Goal: Task Accomplishment & Management: Complete application form

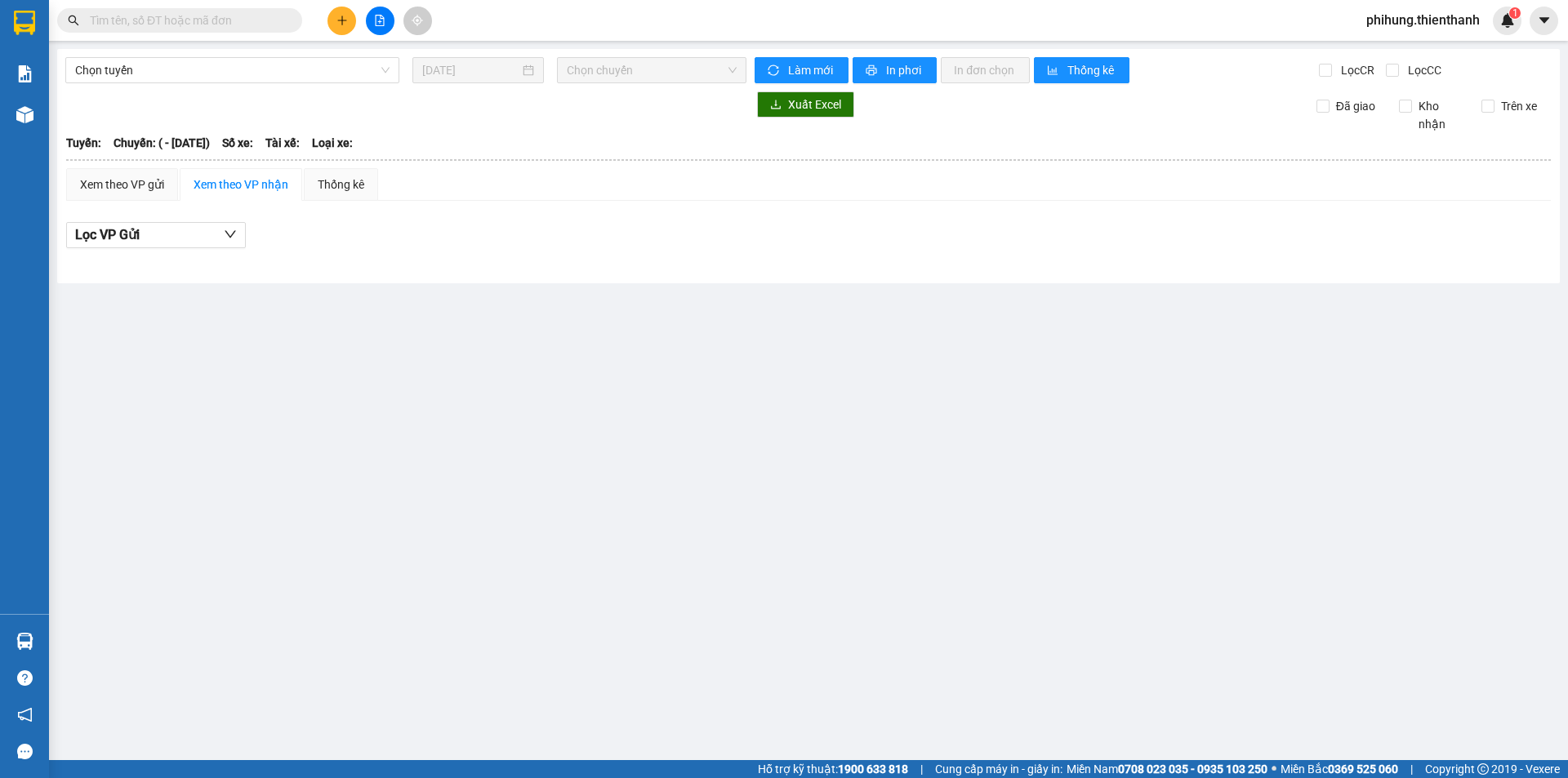
type input "[DATE]"
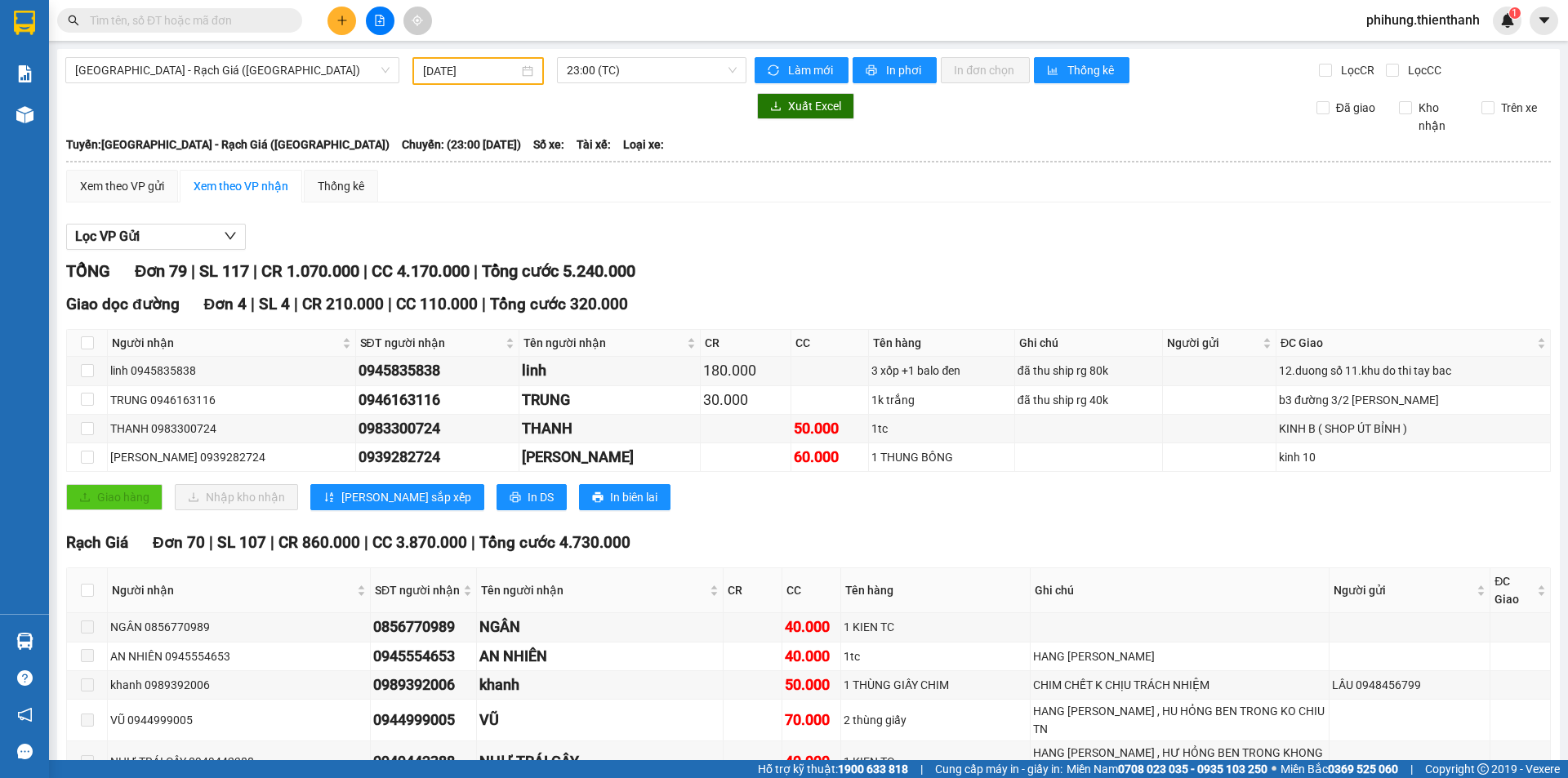
click at [289, 16] on span at bounding box center [291, 20] width 9 height 18
click at [279, 18] on input "text" at bounding box center [186, 20] width 192 height 18
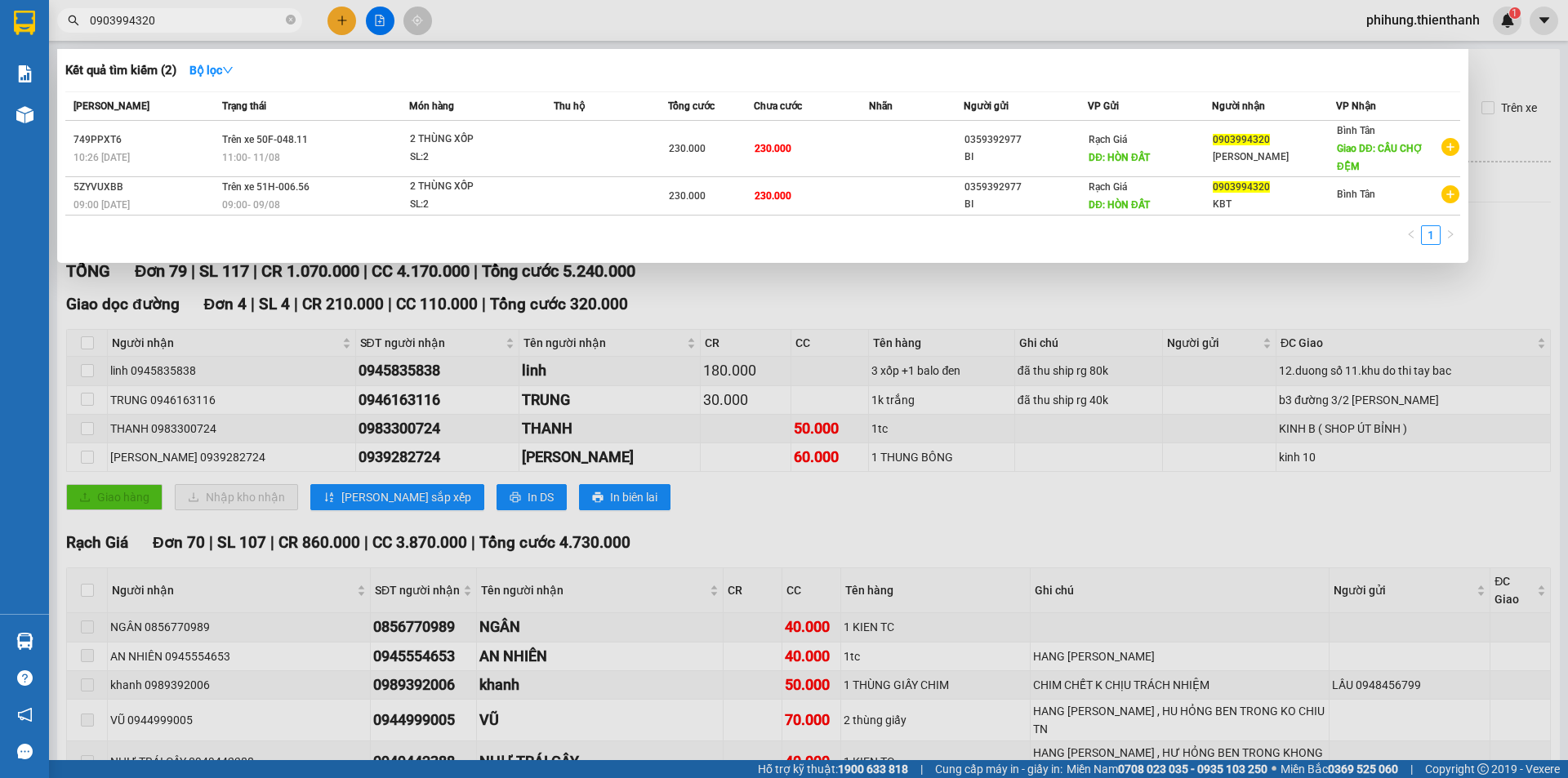
type input "0903994320"
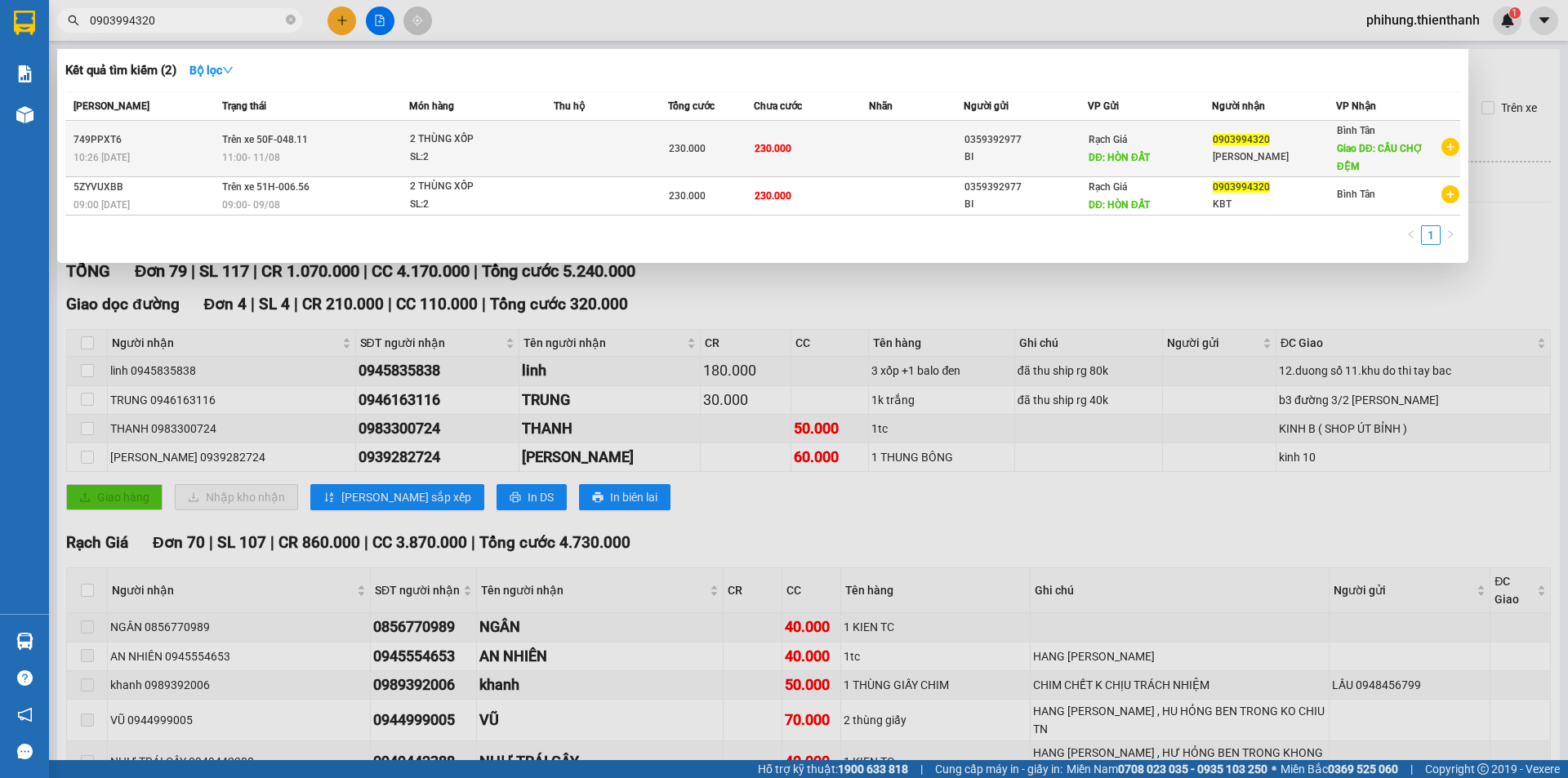
click at [980, 135] on div "0359392977" at bounding box center [1025, 140] width 123 height 17
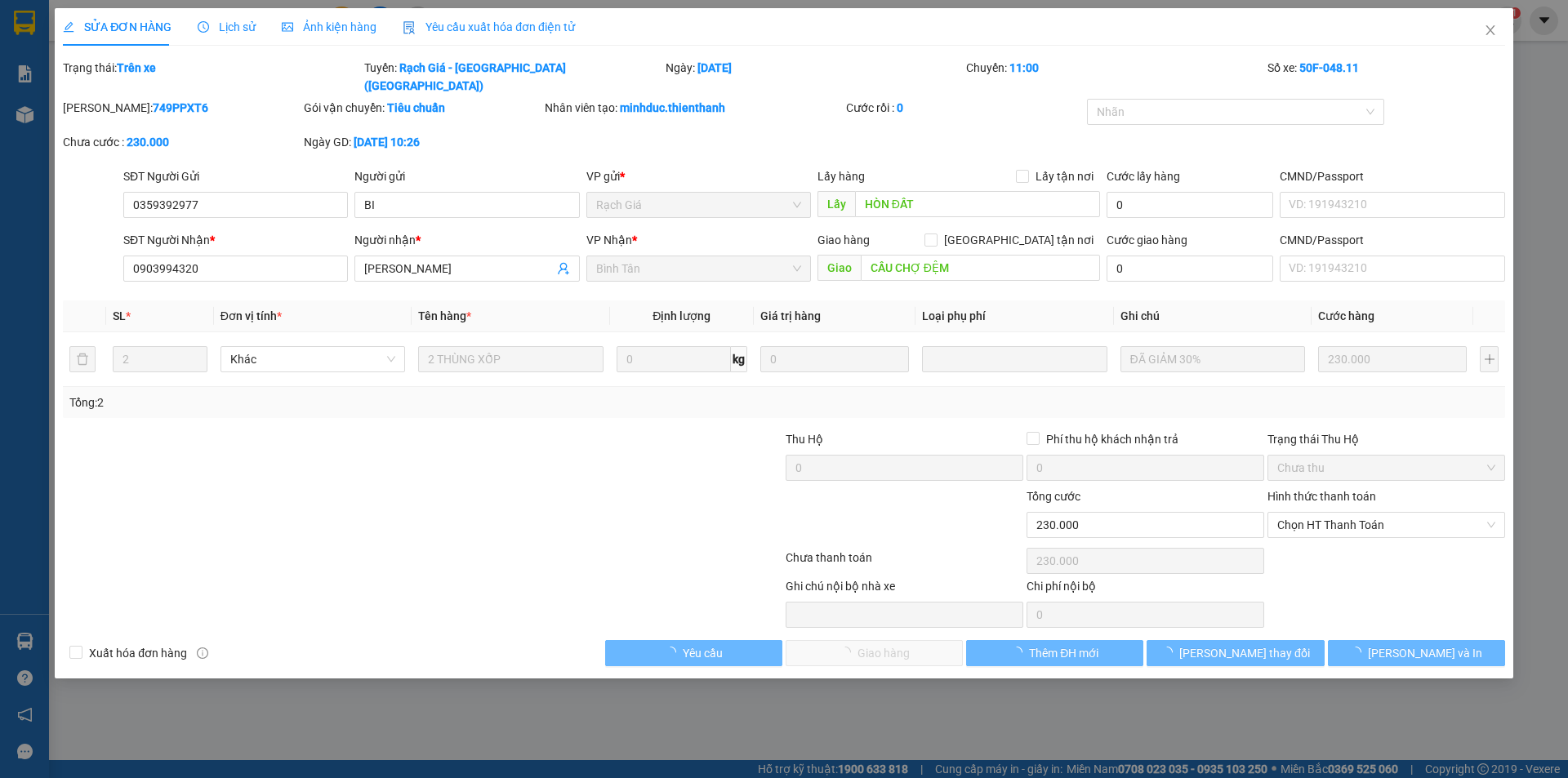
type input "0359392977"
type input "HÒN ĐẤT"
type input "0903994320"
type input "CẦU CHỢ ĐỆM"
type input "230.000"
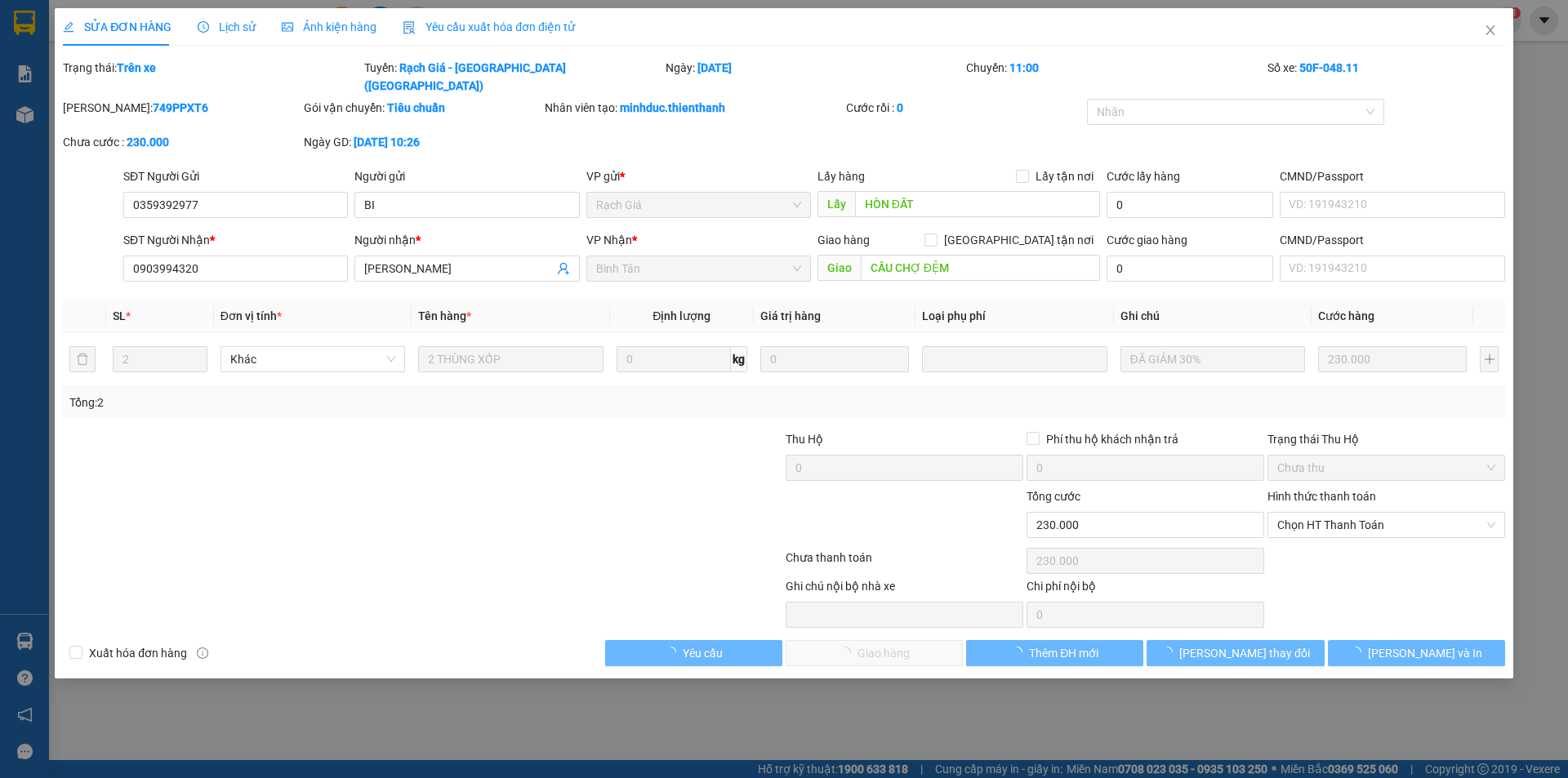
type input "230.000"
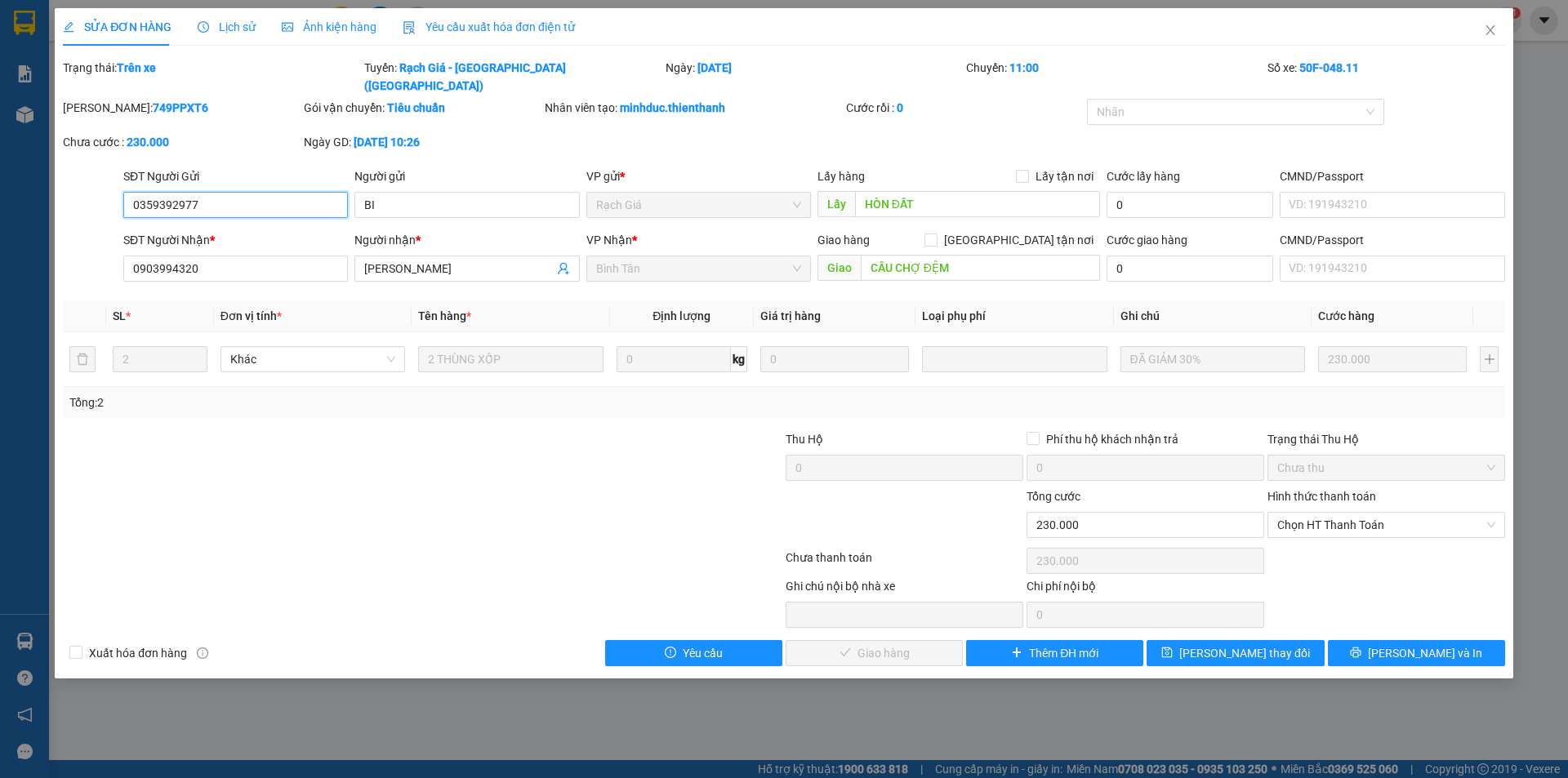
click at [211, 192] on input "0359392977" at bounding box center [234, 205] width 224 height 26
click at [225, 255] on input "0903994320" at bounding box center [234, 268] width 224 height 26
click at [480, 192] on input "BI" at bounding box center [466, 205] width 224 height 26
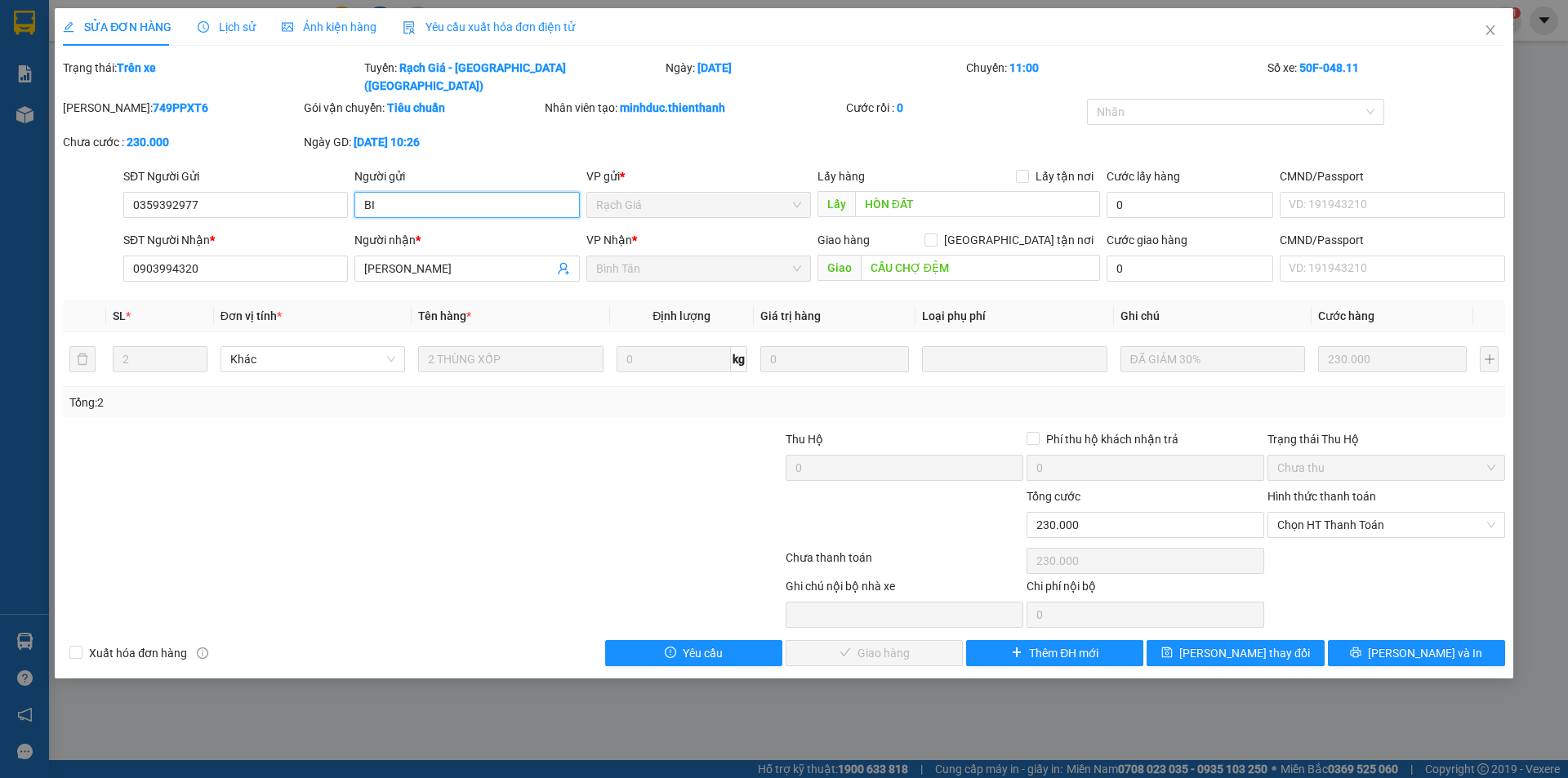
click at [480, 192] on input "BI" at bounding box center [466, 205] width 224 height 26
click at [1491, 31] on icon "close" at bounding box center [1490, 30] width 13 height 13
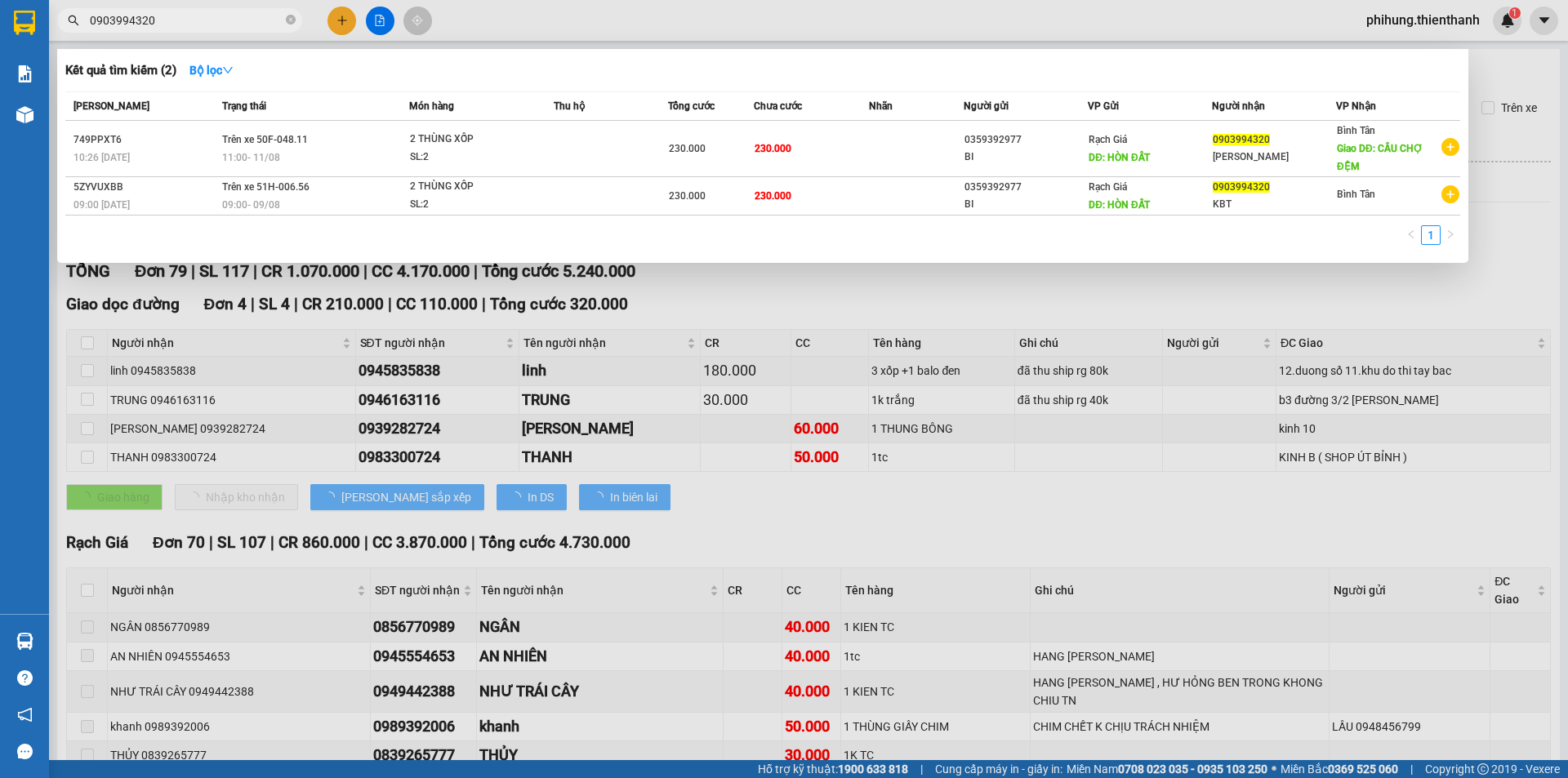
click at [198, 20] on input "0903994320" at bounding box center [186, 20] width 192 height 18
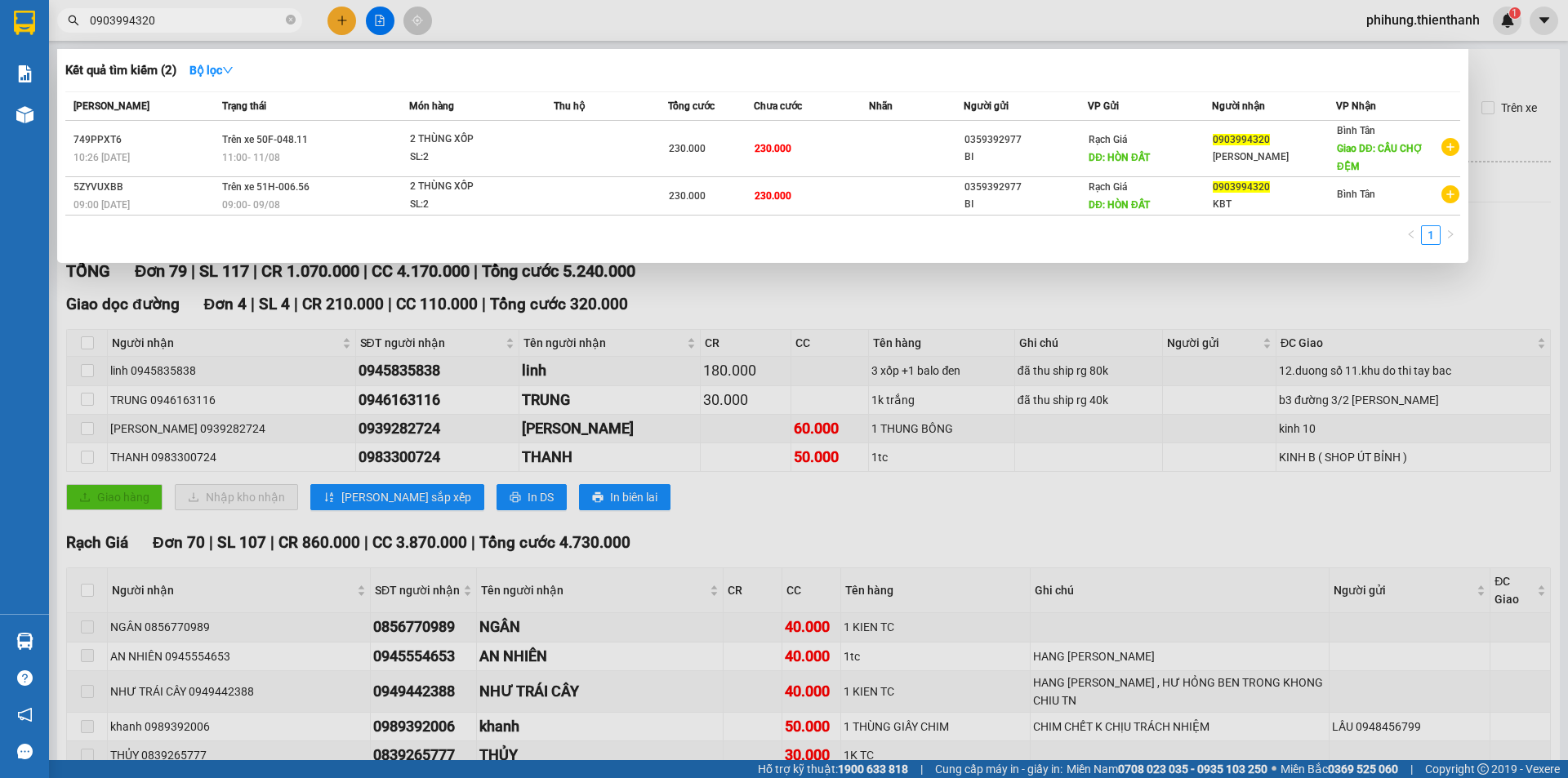
click at [198, 20] on input "0903994320" at bounding box center [186, 20] width 192 height 18
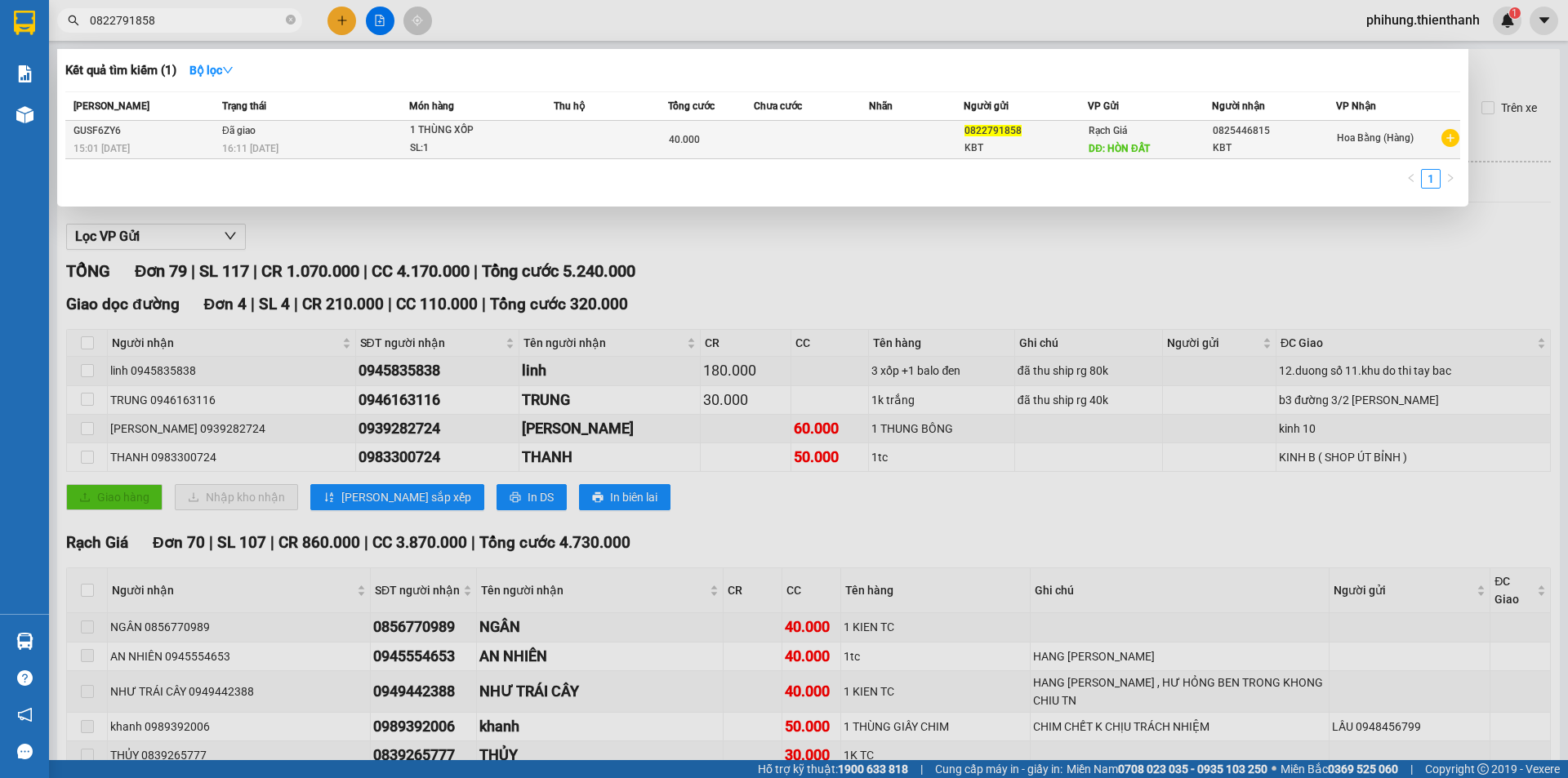
type input "0822791858"
click at [694, 149] on td "40.000" at bounding box center [710, 140] width 85 height 38
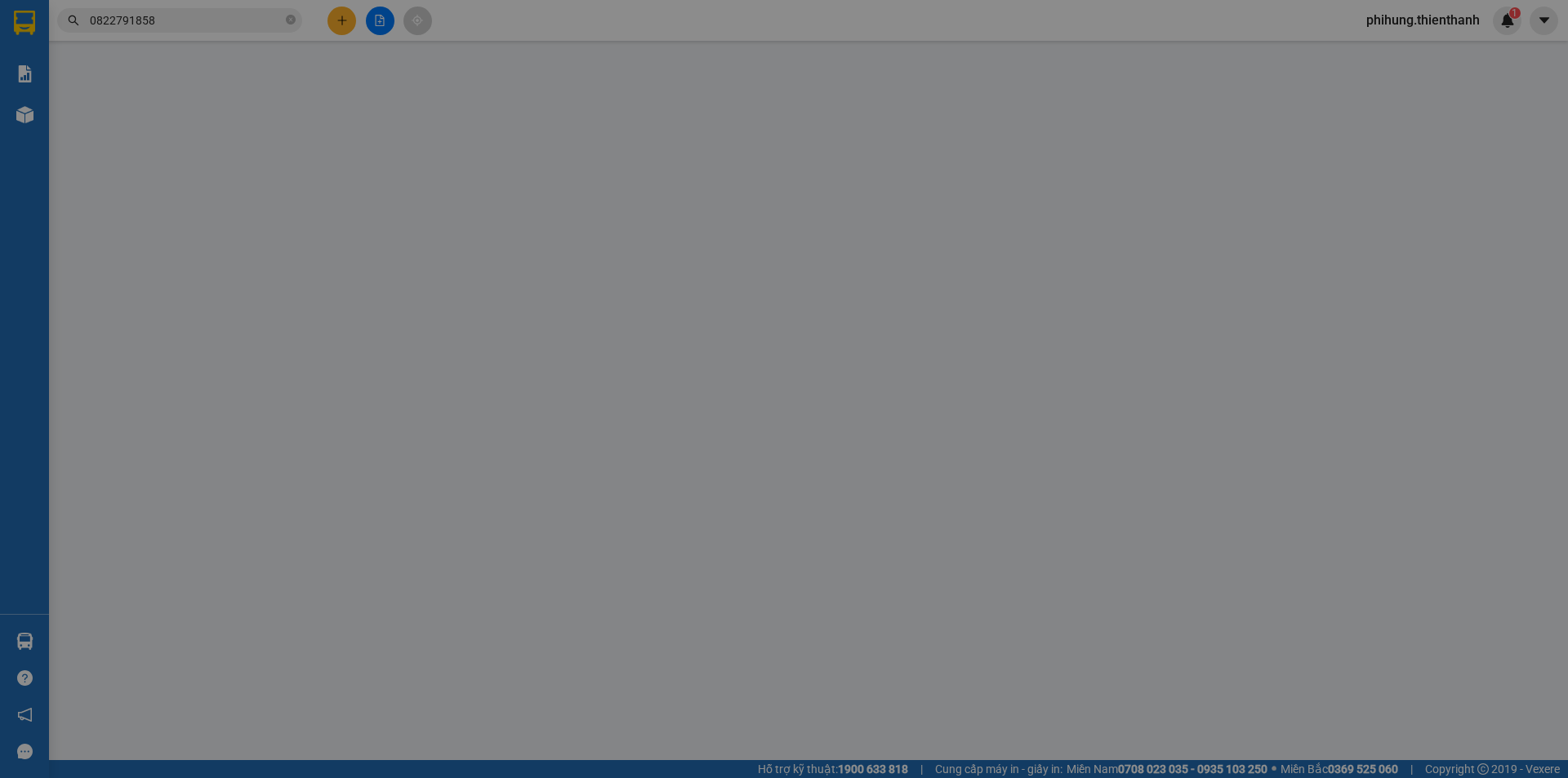
type input "0822791858"
type input "HÒN ĐẤT"
type input "0825446815"
type input "40.000"
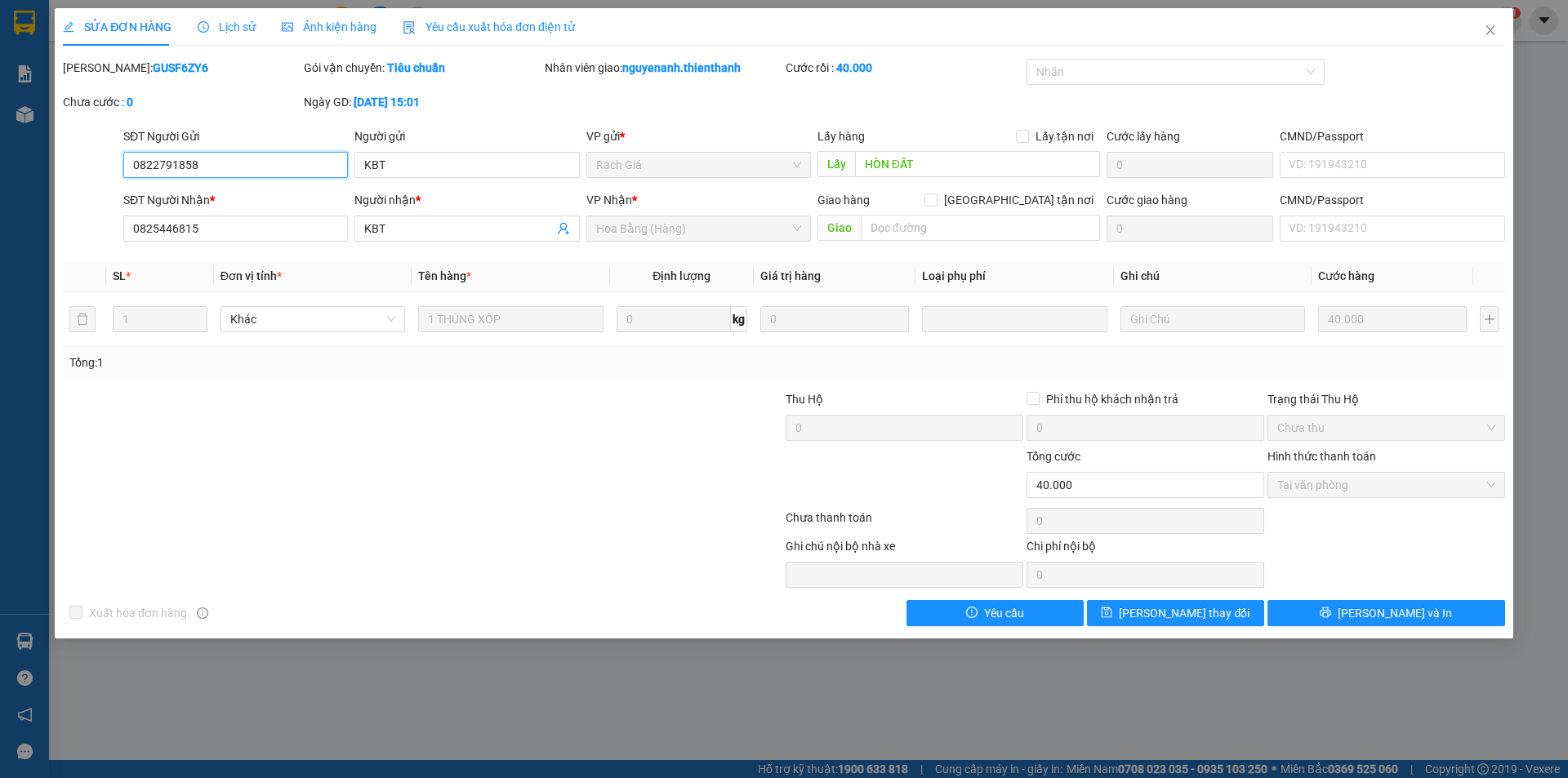
click at [225, 161] on input "0822791858" at bounding box center [234, 165] width 224 height 26
